Goal: Find specific page/section: Find specific page/section

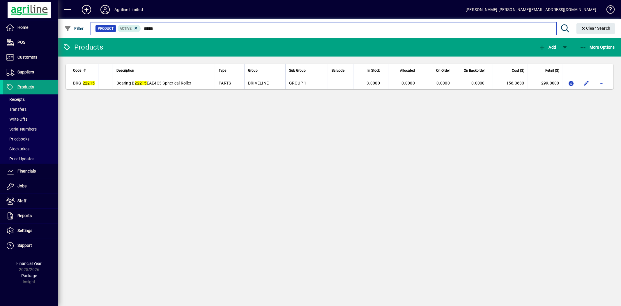
click at [172, 27] on input "*****" at bounding box center [346, 28] width 411 height 8
drag, startPoint x: 173, startPoint y: 28, endPoint x: 127, endPoint y: 28, distance: 46.3
click at [127, 28] on div "Product Active *****" at bounding box center [323, 28] width 457 height 8
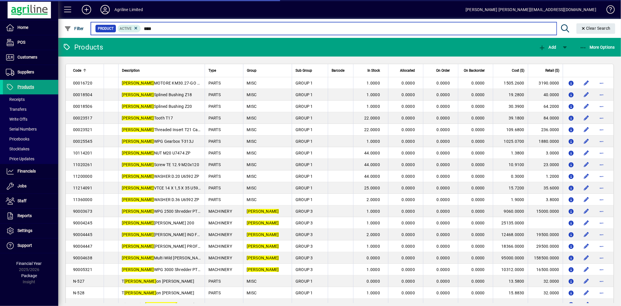
type input "****"
